Goal: Use online tool/utility: Utilize a website feature to perform a specific function

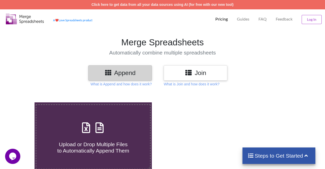
click at [204, 76] on h3 "Join" at bounding box center [196, 72] width 56 height 7
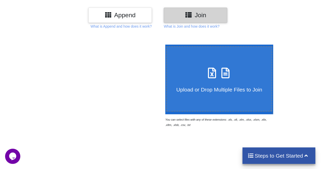
scroll to position [58, 0]
click at [178, 87] on span "Upload or Drop Multiple Files to Join" at bounding box center [219, 90] width 86 height 6
click at [164, 45] on input "Upload or Drop Multiple Files to Join" at bounding box center [164, 45] width 0 height 0
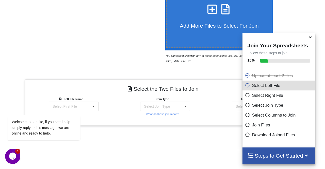
scroll to position [139, 0]
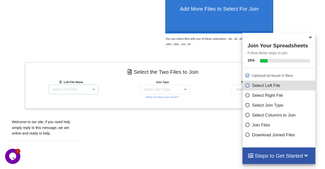
click at [95, 85] on icon at bounding box center [94, 89] width 8 height 9
click at [78, 86] on div "Welcome to our site, if you need help simply reply to this message, we are onli…" at bounding box center [50, 106] width 91 height 77
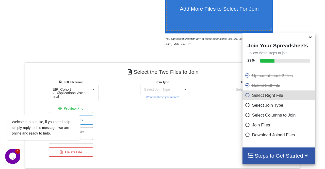
click at [160, 88] on div "Select Join Type" at bounding box center [157, 90] width 26 height 4
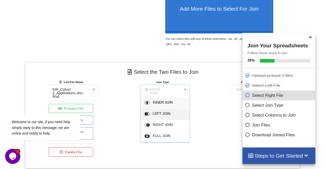
click at [164, 101] on span "LEFT JOIN" at bounding box center [163, 103] width 20 height 4
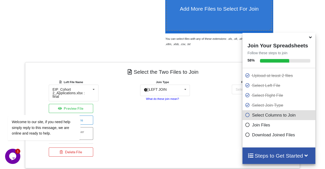
click at [173, 98] on small "What do these join mean?" at bounding box center [162, 99] width 33 height 3
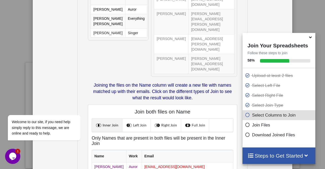
scroll to position [103, 0]
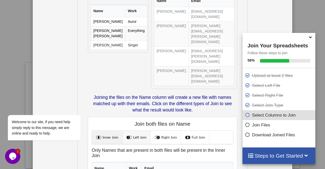
click at [141, 131] on link "Left Join" at bounding box center [136, 137] width 28 height 13
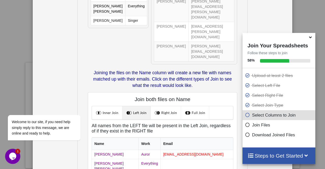
scroll to position [146, 0]
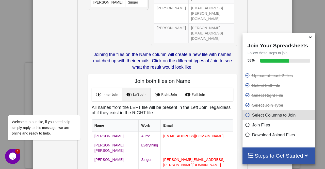
click at [165, 88] on link "Right Join" at bounding box center [166, 94] width 30 height 13
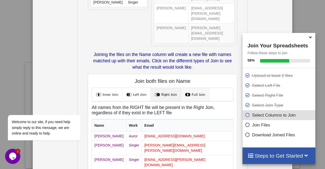
click at [194, 88] on link "Full Join" at bounding box center [195, 94] width 28 height 13
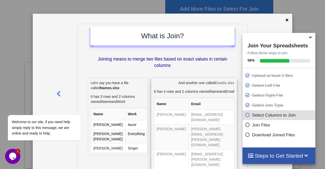
scroll to position [113, 0]
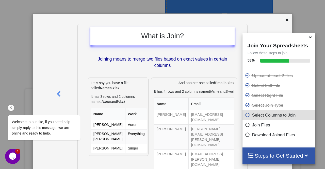
click at [58, 94] on div "Welcome to our site, if you need help simply reply to this message, we are onli…" at bounding box center [50, 106] width 91 height 77
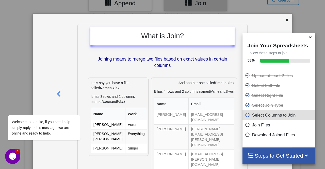
scroll to position [33, 0]
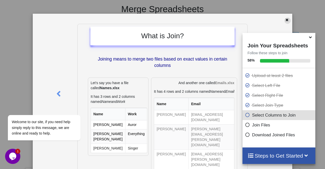
click at [288, 18] on icon at bounding box center [287, 20] width 4 height 4
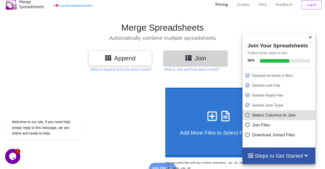
scroll to position [26, 0]
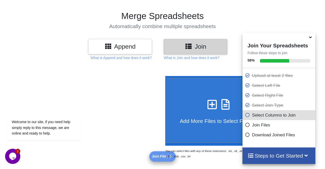
click at [261, 118] on p "Select Columns to Join" at bounding box center [279, 115] width 69 height 6
click at [273, 154] on h4 "Steps to Get Started" at bounding box center [279, 156] width 63 height 6
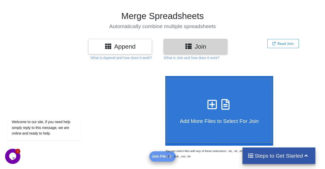
click at [273, 154] on h4 "Steps to Get Started" at bounding box center [279, 156] width 63 height 6
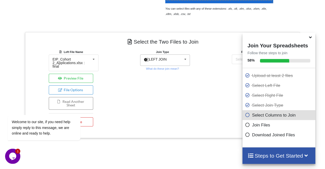
scroll to position [159, 0]
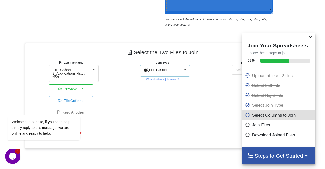
click at [155, 68] on span "LEFT JOIN" at bounding box center [158, 70] width 18 height 4
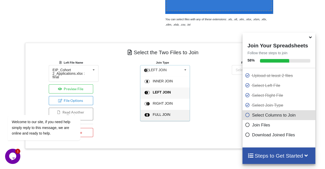
click at [161, 83] on span "FULL JOIN" at bounding box center [163, 81] width 20 height 4
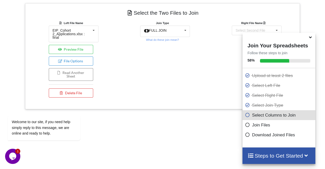
scroll to position [209, 0]
drag, startPoint x: 252, startPoint y: 127, endPoint x: 251, endPoint y: 121, distance: 6.1
click at [252, 126] on p "Join Files" at bounding box center [279, 125] width 69 height 6
click at [250, 118] on span at bounding box center [248, 115] width 7 height 5
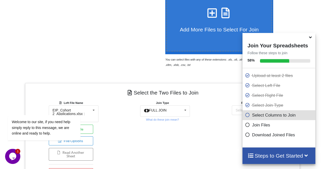
scroll to position [119, 0]
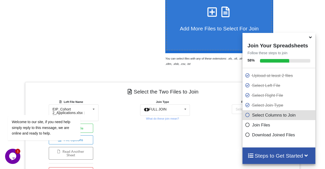
click at [309, 39] on icon at bounding box center [310, 36] width 5 height 5
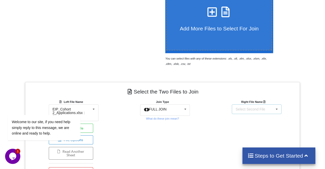
click at [263, 105] on div "Select Second File EIP_Cohort 2_Applications.xlsx : final HH_HHMembers and PMTs…" at bounding box center [257, 110] width 50 height 10
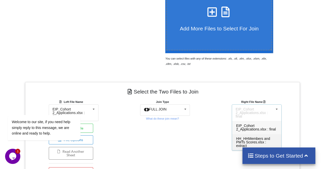
click at [262, 137] on span "HH_HHMembers and PMTs Scores.xlsx : extract" at bounding box center [253, 142] width 34 height 11
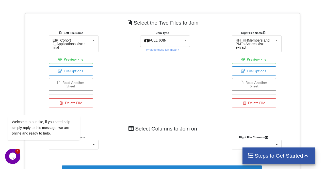
scroll to position [209, 0]
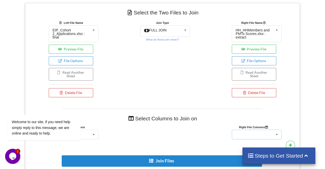
click at [258, 130] on div "HouseholdId HouseholdMemberId [PERSON_NAME] DateOfBirth IdentificationNumber Co…" at bounding box center [257, 135] width 50 height 10
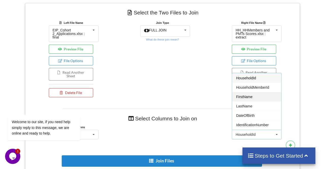
click at [252, 95] on span "FirstName" at bounding box center [244, 97] width 17 height 4
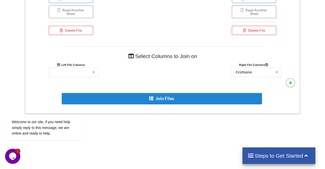
scroll to position [275, 0]
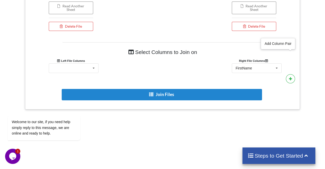
click at [294, 74] on button at bounding box center [290, 78] width 9 height 9
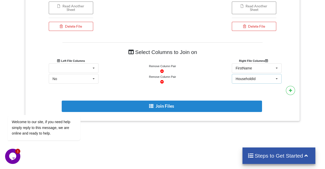
click at [259, 64] on div "HouseholdId HouseholdId HouseholdMemberId [PERSON_NAME] DateOfBirth Identificat…" at bounding box center [257, 69] width 50 height 10
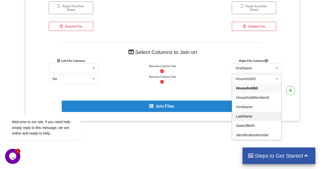
click at [250, 115] on span "LastName" at bounding box center [244, 117] width 16 height 4
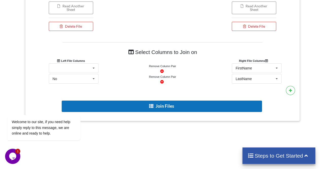
click at [232, 101] on button "Join Files" at bounding box center [162, 106] width 200 height 11
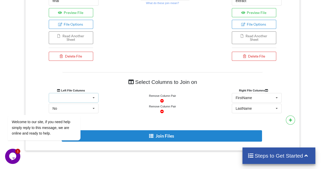
click at [69, 93] on div "No program council hh_number first_name surname district village hh_number_001 …" at bounding box center [74, 98] width 50 height 10
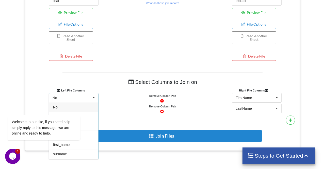
scroll to position [305, 0]
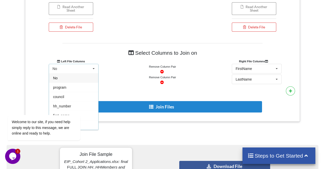
click at [118, 63] on div "Select Columns to Join on Left File Columns Right File Columns No No program co…" at bounding box center [162, 80] width 267 height 75
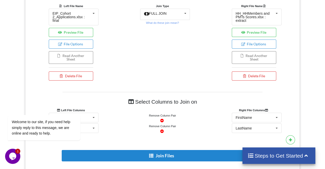
scroll to position [278, 0]
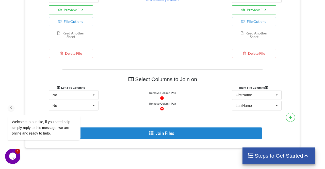
click at [84, 72] on div "Welcome to our site, if you need help simply reply to this message, we are onli…" at bounding box center [50, 106] width 91 height 77
click at [75, 75] on div "Welcome to our site, if you need help simply reply to this message, we are onli…" at bounding box center [50, 106] width 91 height 77
click at [94, 72] on div "Welcome to our site, if you need help simply reply to this message, we are onli…" at bounding box center [50, 106] width 91 height 77
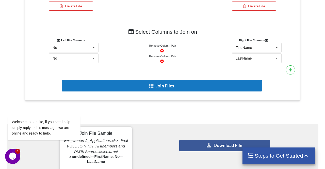
scroll to position [331, 0]
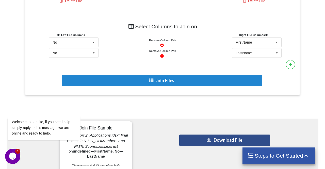
click at [235, 135] on button "Download File" at bounding box center [224, 140] width 91 height 11
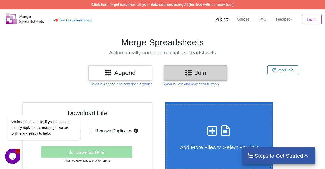
scroll to position [26, 0]
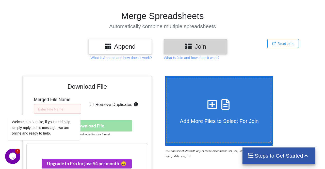
click at [106, 120] on div "Download hidden Download File" at bounding box center [87, 125] width 122 height 11
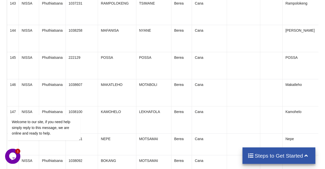
scroll to position [4444, 0]
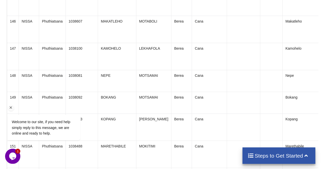
drag, startPoint x: 10, startPoint y: 109, endPoint x: 16, endPoint y: 178, distance: 69.8
click at [10, 109] on icon "Chat attention grabber" at bounding box center [11, 107] width 5 height 5
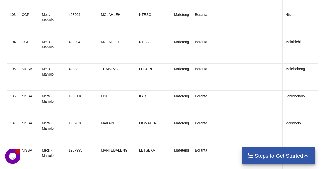
scroll to position [3281, 0]
